Goal: Book appointment/travel/reservation

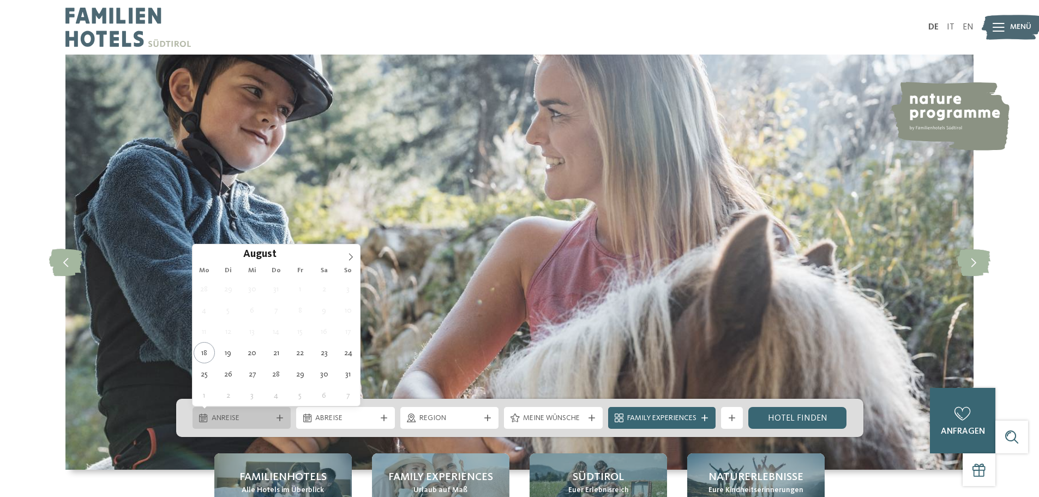
click at [260, 413] on span "Anreise" at bounding box center [242, 418] width 61 height 11
click at [348, 255] on icon at bounding box center [351, 257] width 8 height 8
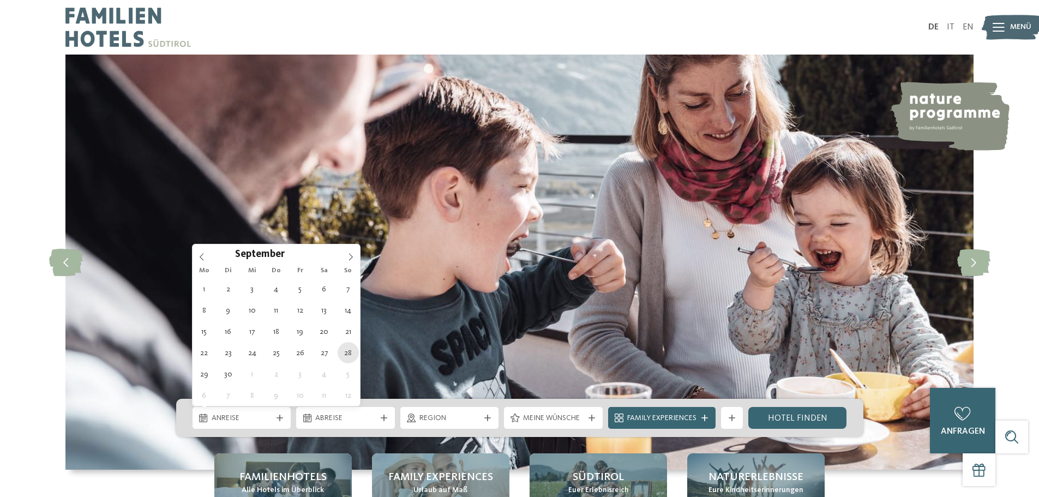
type div "28.09.2025"
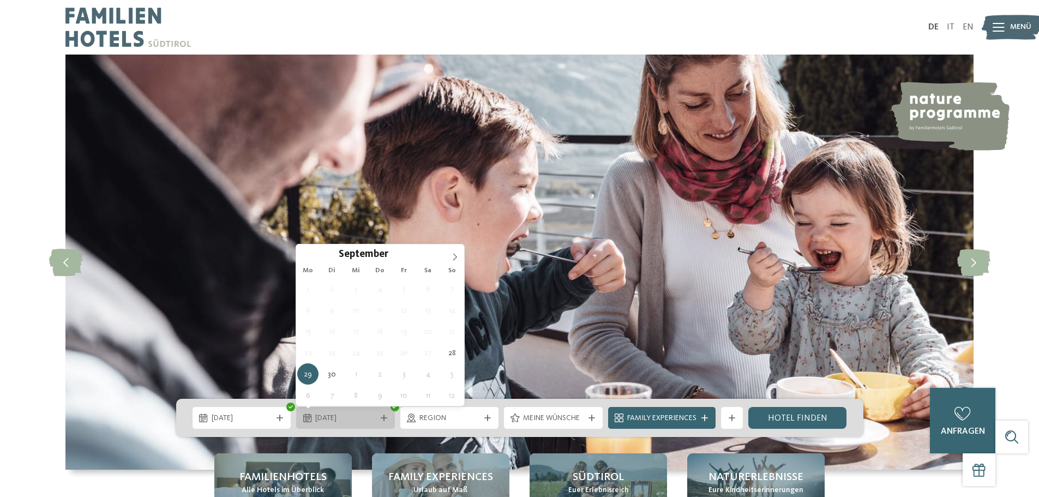
click at [346, 421] on span "29.09.2025" at bounding box center [345, 418] width 61 height 11
click at [454, 255] on icon at bounding box center [455, 257] width 8 height 8
type div "05.10.2025"
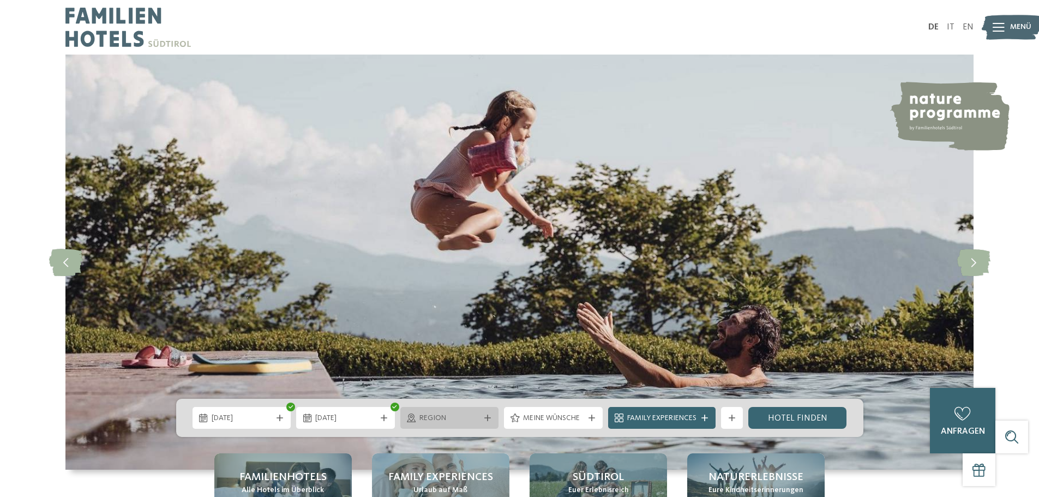
click at [475, 421] on span "Region" at bounding box center [449, 418] width 61 height 11
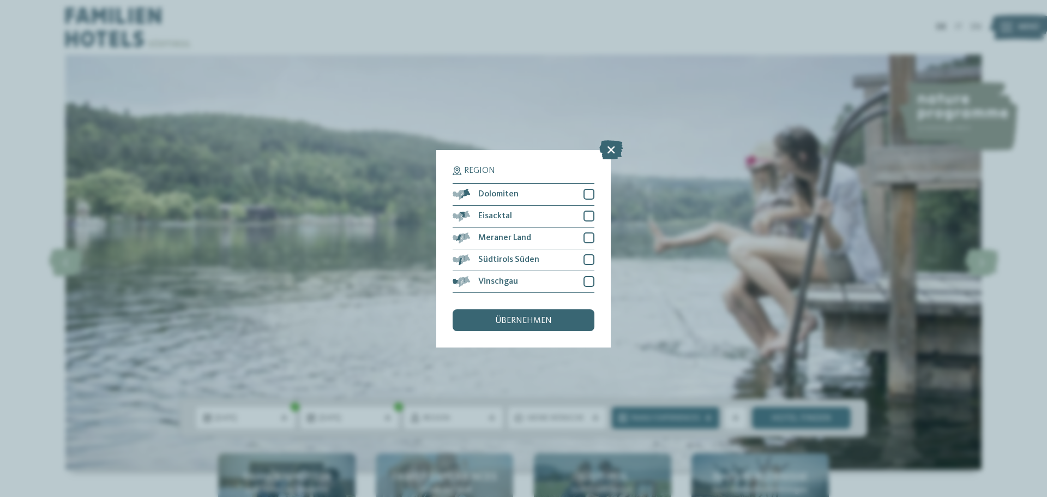
click at [611, 148] on icon at bounding box center [610, 149] width 23 height 19
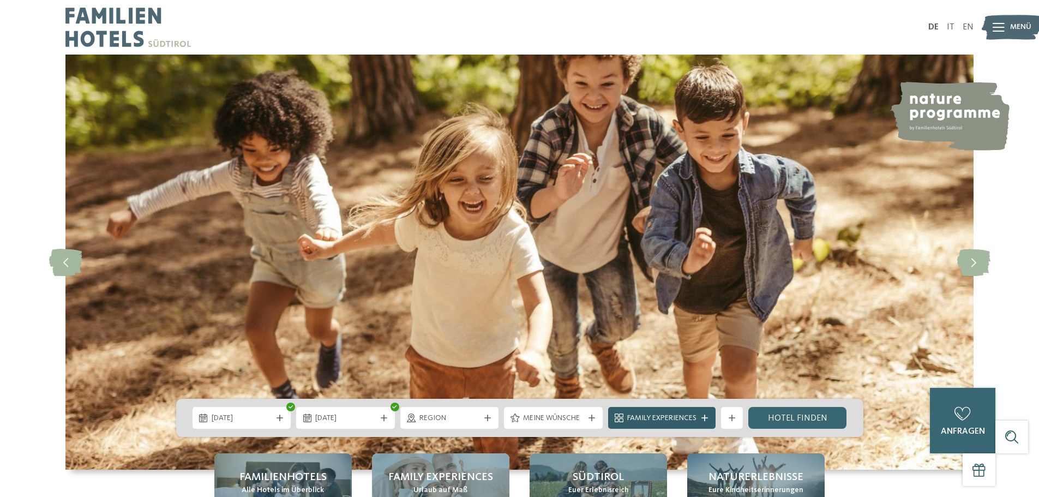
click at [707, 419] on icon at bounding box center [704, 417] width 7 height 7
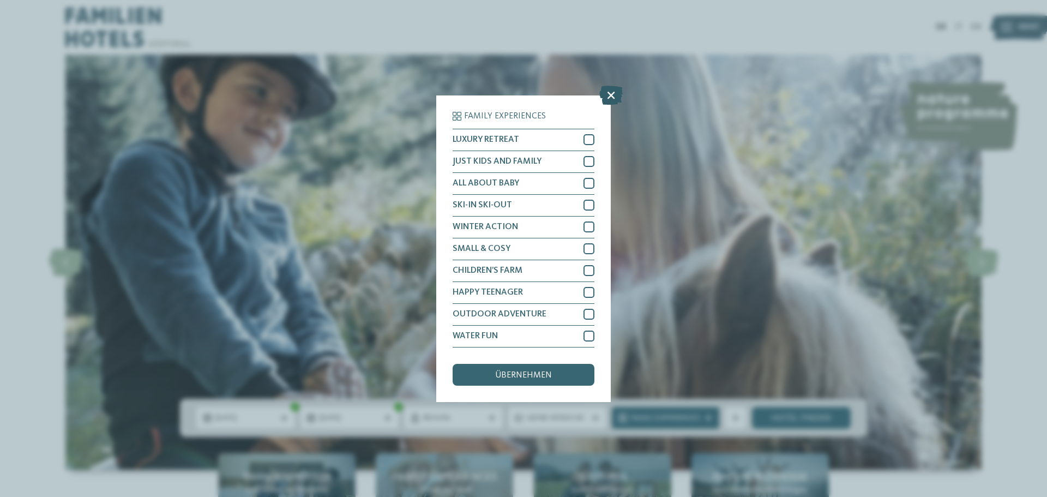
click at [611, 94] on icon at bounding box center [610, 94] width 23 height 19
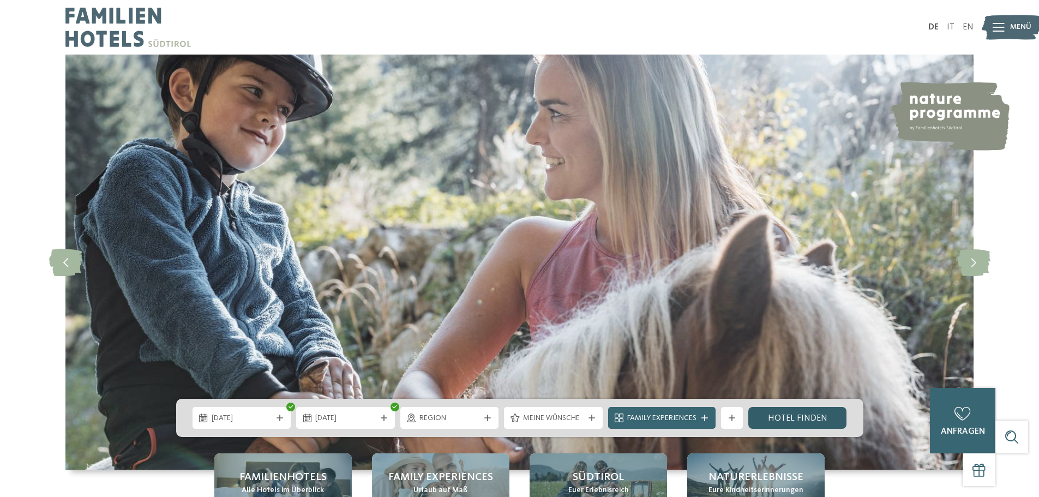
click at [792, 413] on link "Hotel finden" at bounding box center [797, 418] width 99 height 22
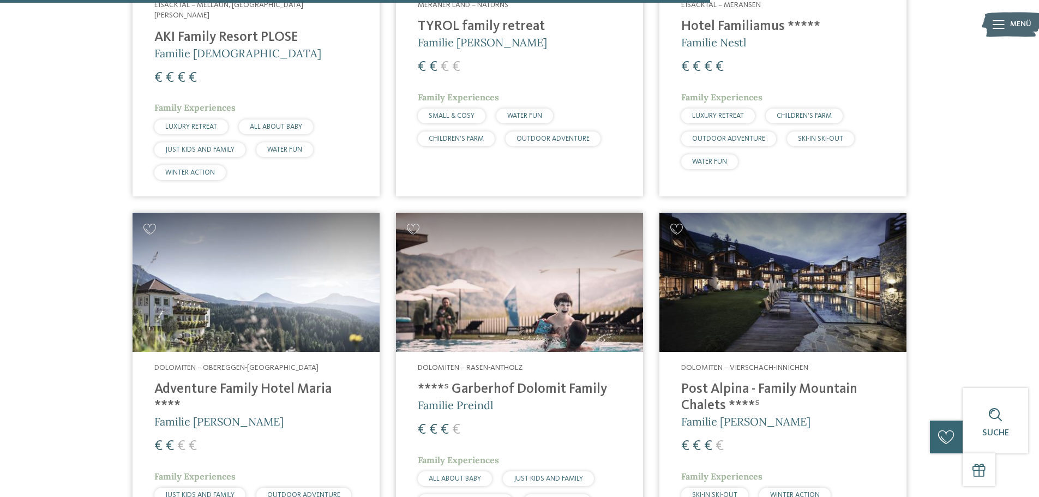
scroll to position [2430, 0]
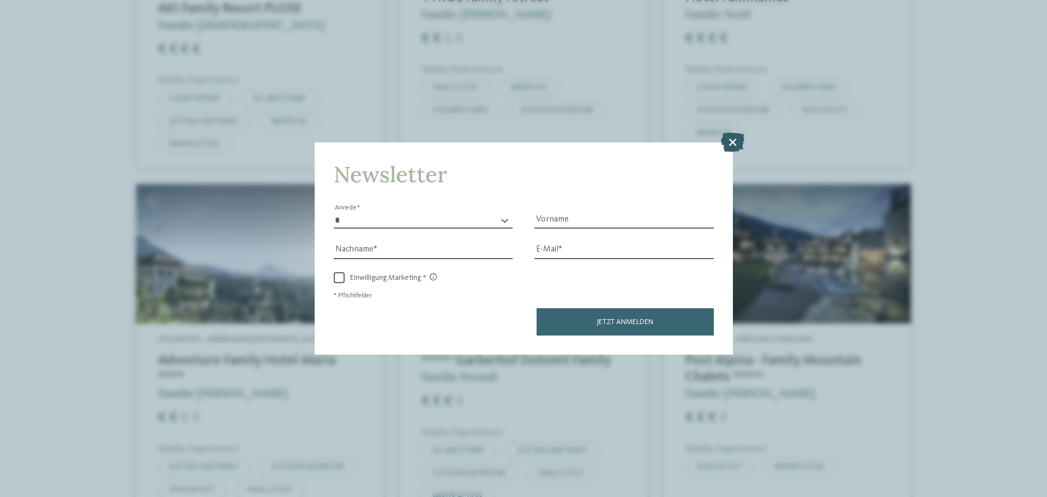
click at [734, 140] on icon at bounding box center [732, 141] width 23 height 19
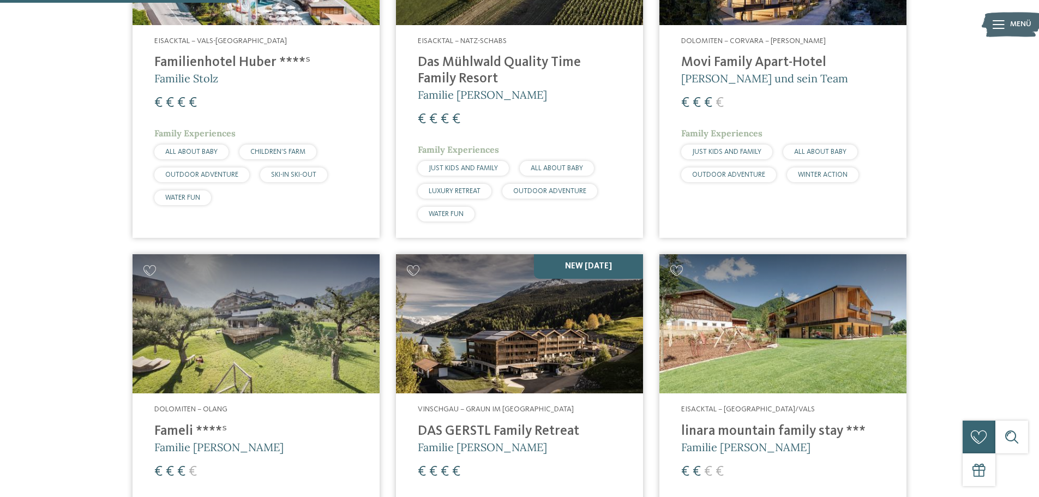
scroll to position [739, 0]
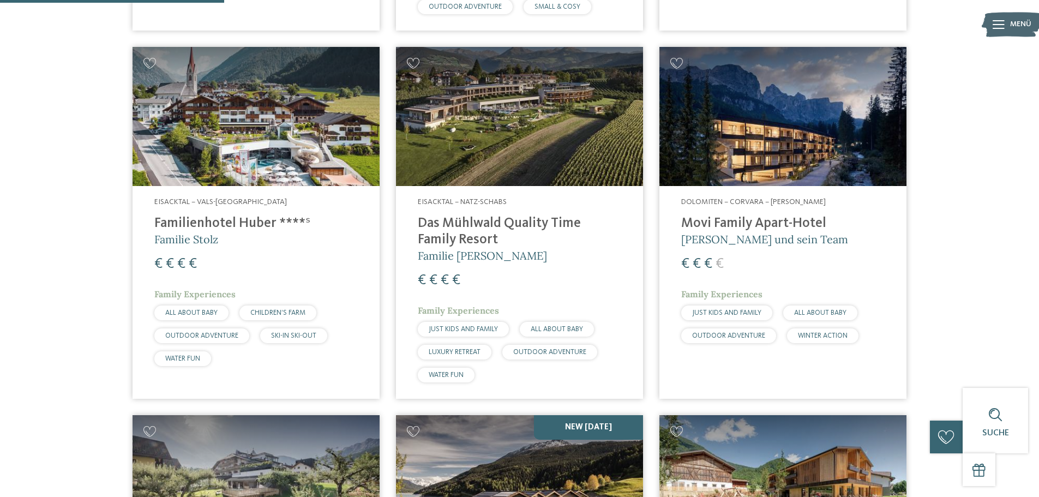
click at [244, 215] on h4 "Familienhotel Huber ****ˢ" at bounding box center [255, 223] width 203 height 16
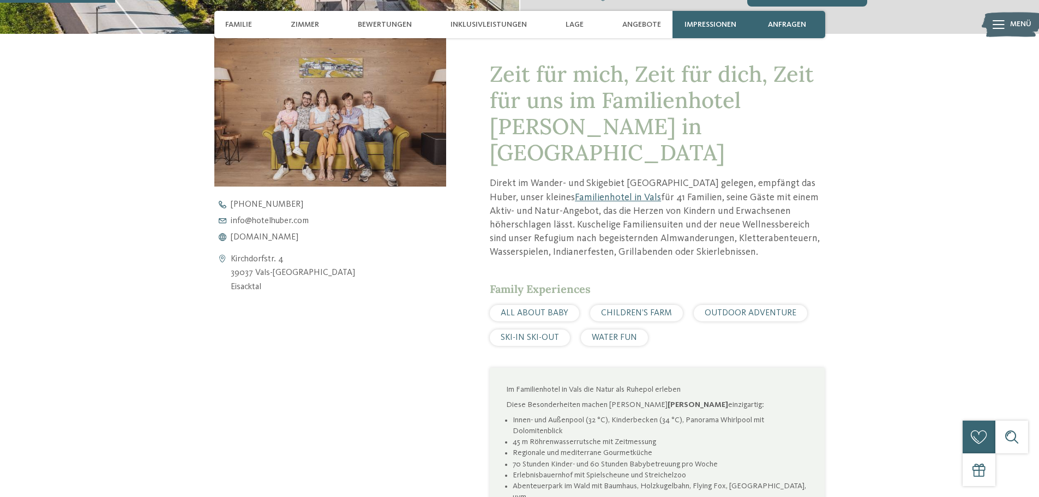
scroll to position [436, 0]
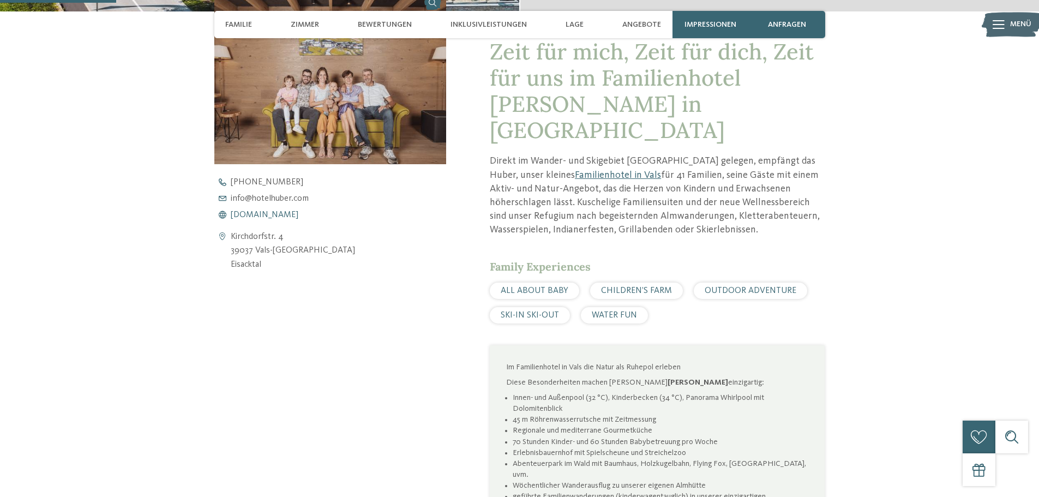
click at [284, 214] on span "[DOMAIN_NAME]" at bounding box center [265, 214] width 68 height 9
